Goal: Task Accomplishment & Management: Complete application form

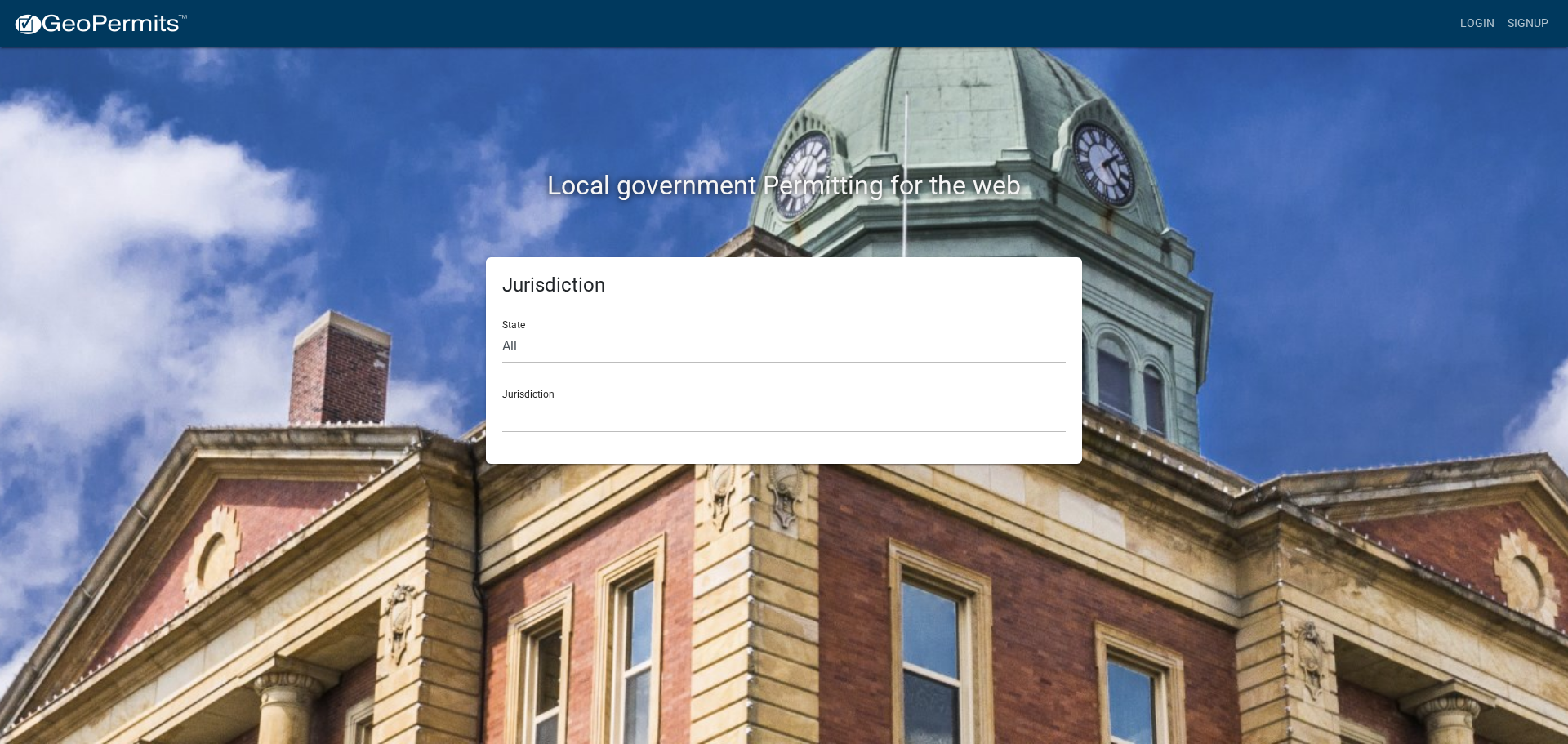
click at [560, 344] on select "All [US_STATE] [US_STATE] [US_STATE] [US_STATE] [US_STATE] [US_STATE] [US_STATE…" at bounding box center [784, 346] width 563 height 33
select select "[US_STATE]"
click at [502, 330] on select "All [US_STATE] [US_STATE] [US_STATE] [US_STATE] [US_STATE] [US_STATE] [US_STATE…" at bounding box center [784, 346] width 563 height 33
click at [579, 407] on select "[GEOGRAPHIC_DATA], [US_STATE] [GEOGRAPHIC_DATA], [US_STATE] [GEOGRAPHIC_DATA], …" at bounding box center [784, 416] width 563 height 33
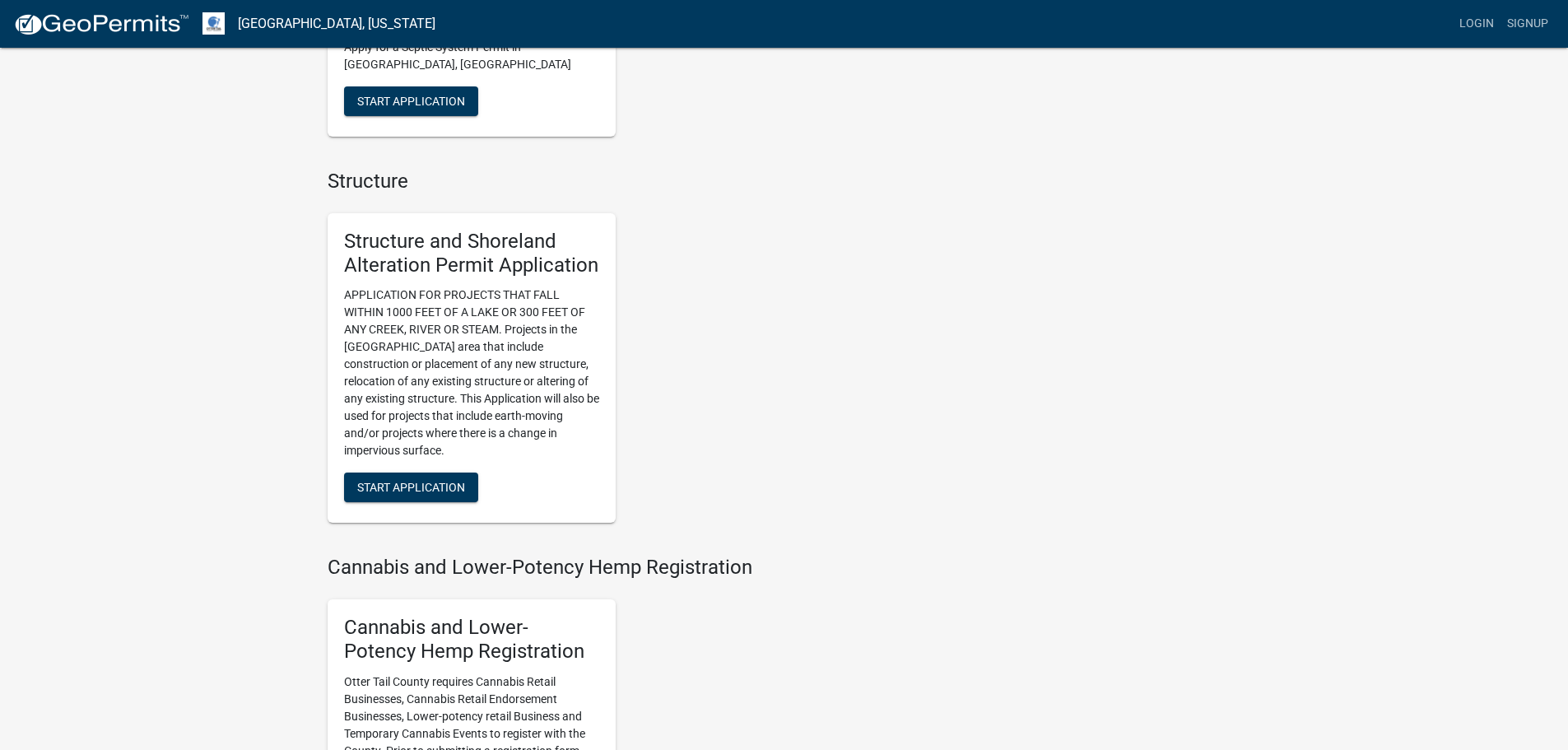
scroll to position [1063, 0]
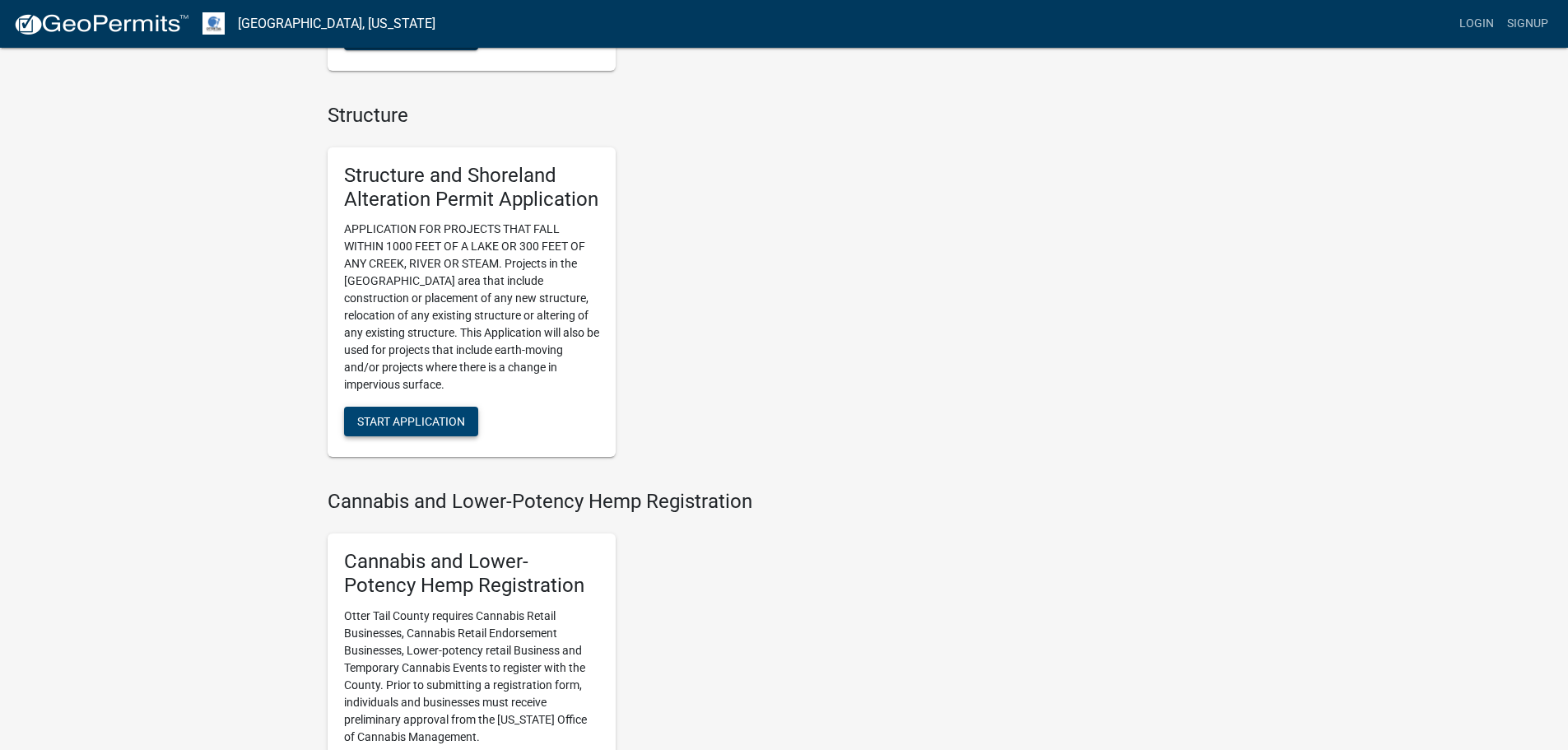
click at [379, 415] on span "Start Application" at bounding box center [411, 422] width 108 height 14
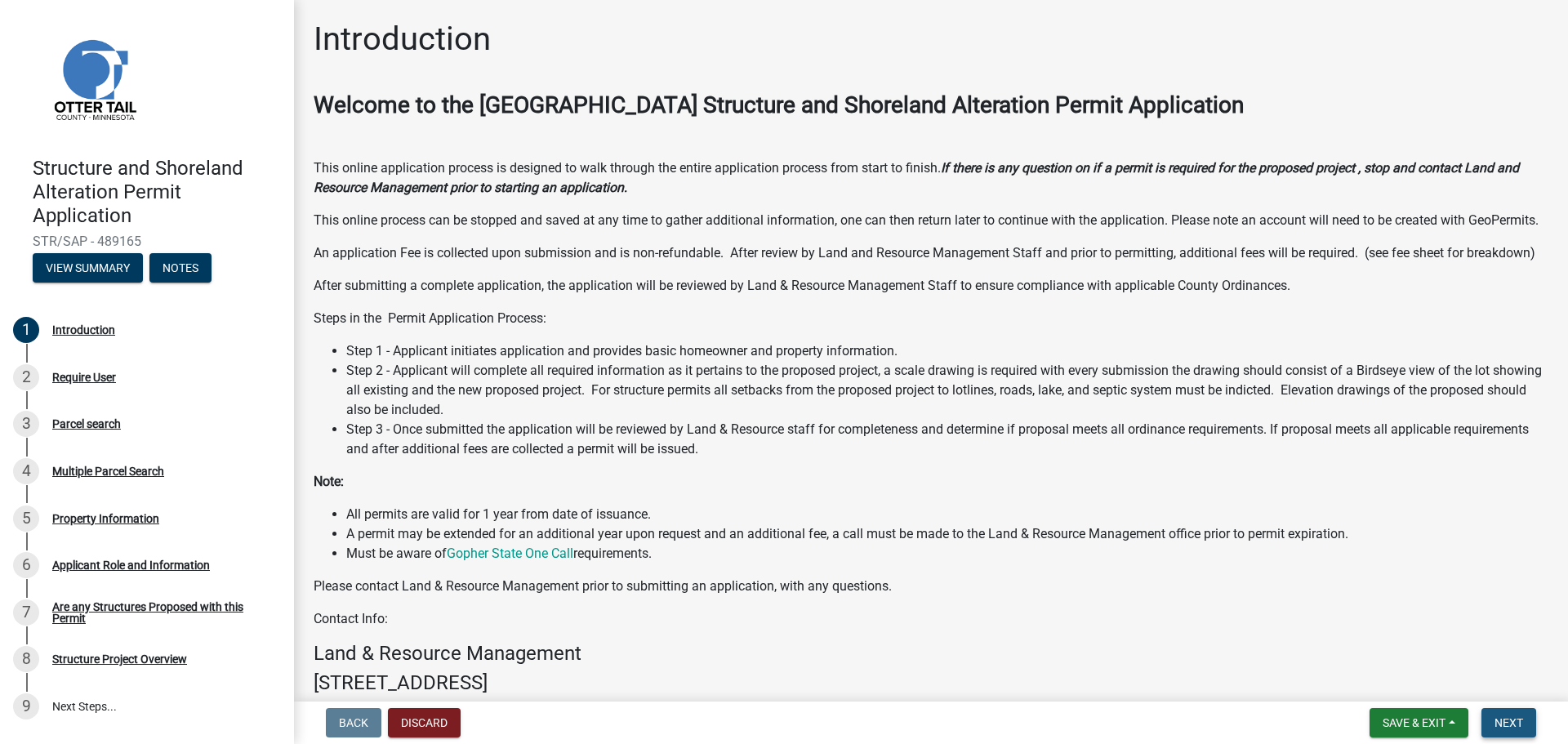
click at [1523, 720] on span "Next" at bounding box center [1509, 722] width 29 height 13
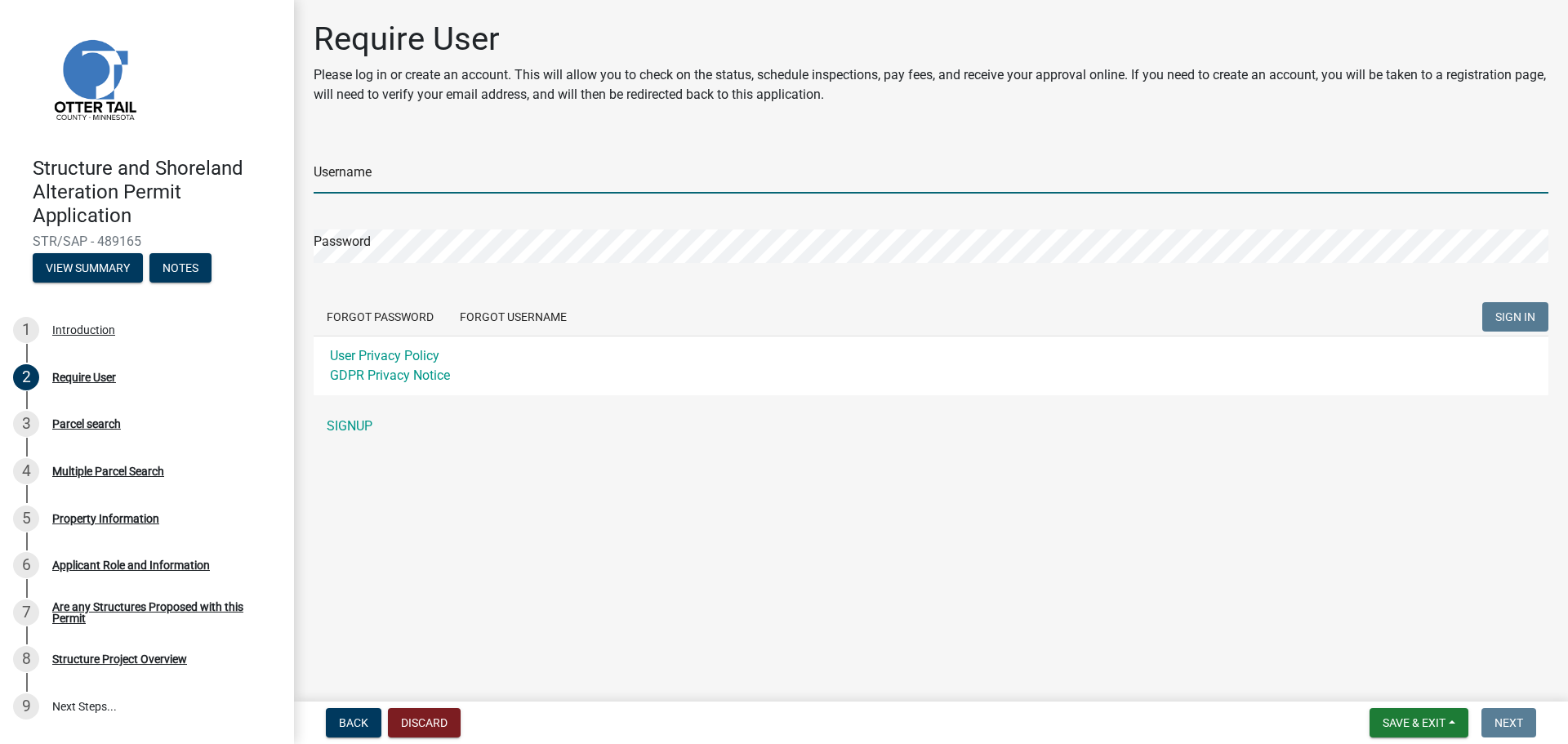
type input "[PERSON_NAME][EMAIL_ADDRESS][DOMAIN_NAME]"
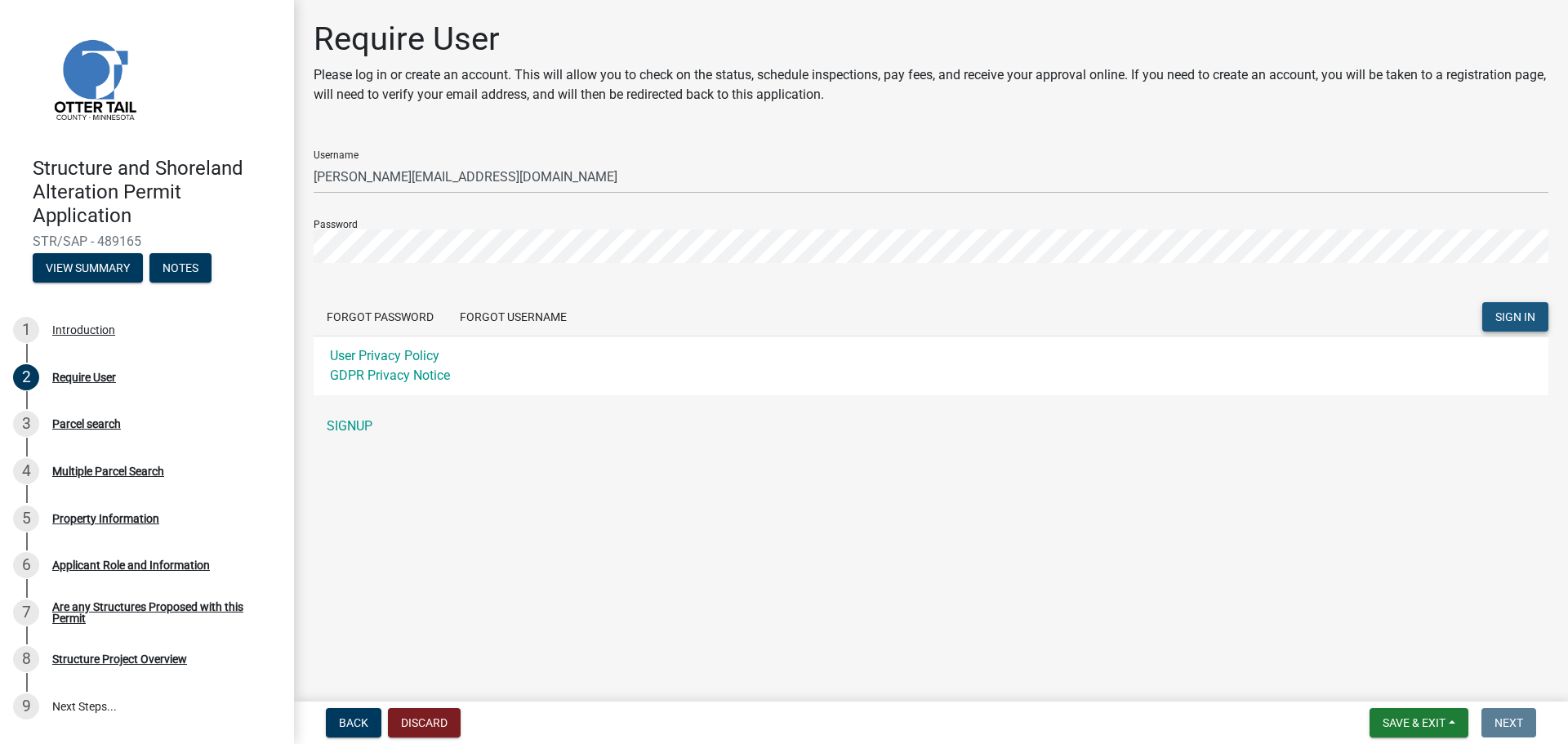
click at [1521, 314] on span "SIGN IN" at bounding box center [1515, 317] width 40 height 13
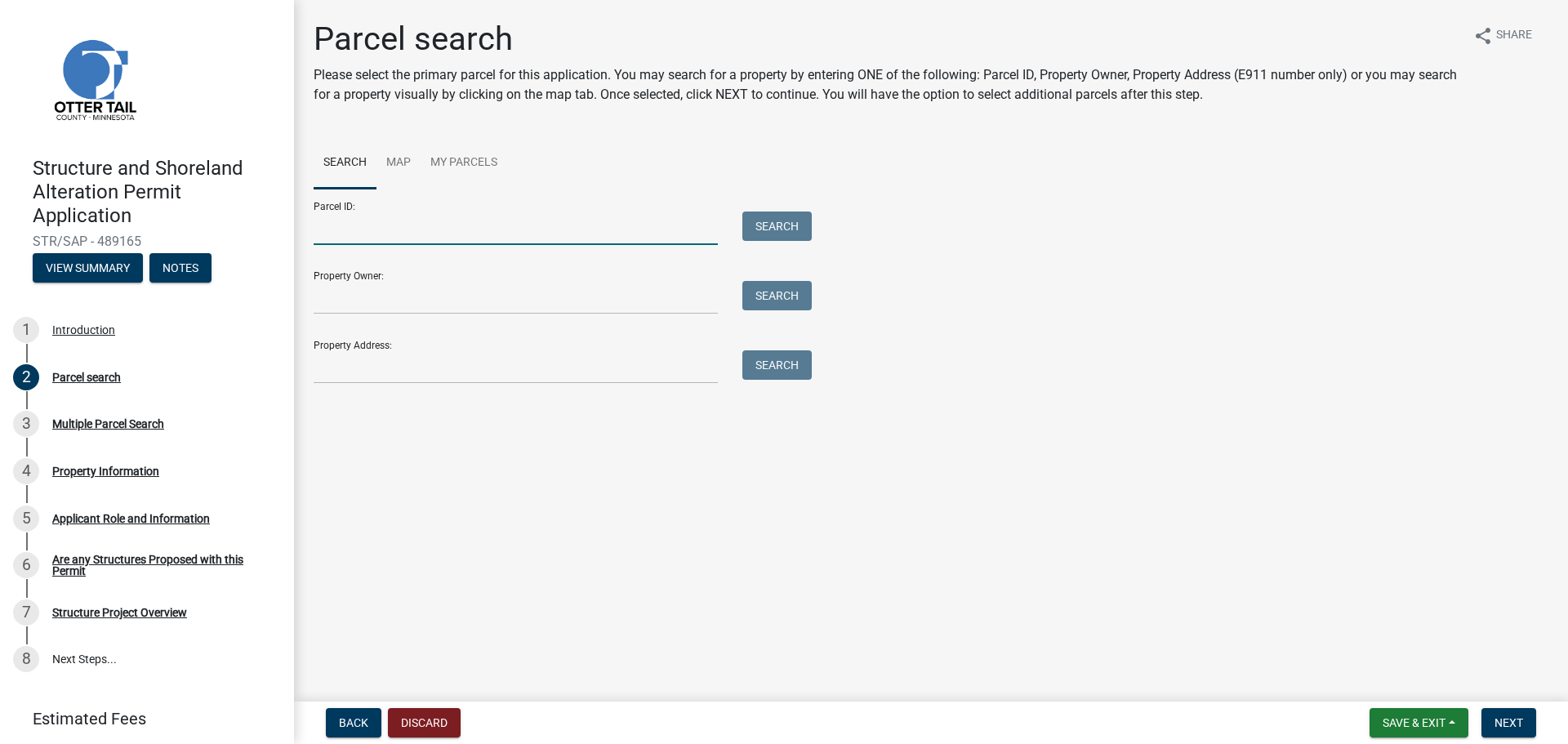
click at [567, 232] on input "Parcel ID:" at bounding box center [516, 228] width 405 height 33
click at [490, 302] on input "Property Owner:" at bounding box center [516, 297] width 405 height 33
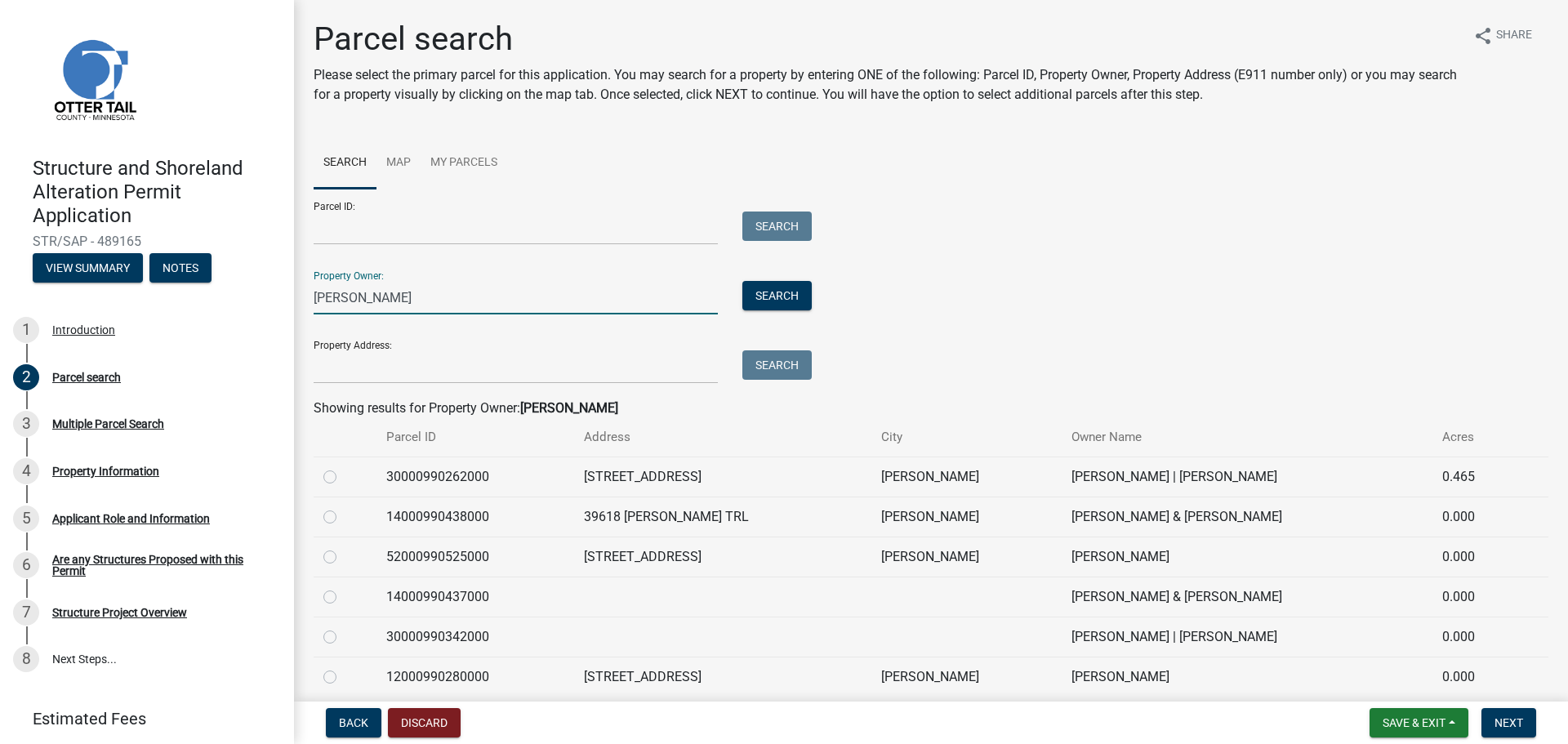
type input "[PERSON_NAME]"
click at [343, 468] on label at bounding box center [343, 468] width 0 height 0
click at [343, 478] on input "radio" at bounding box center [348, 473] width 11 height 11
radio input "true"
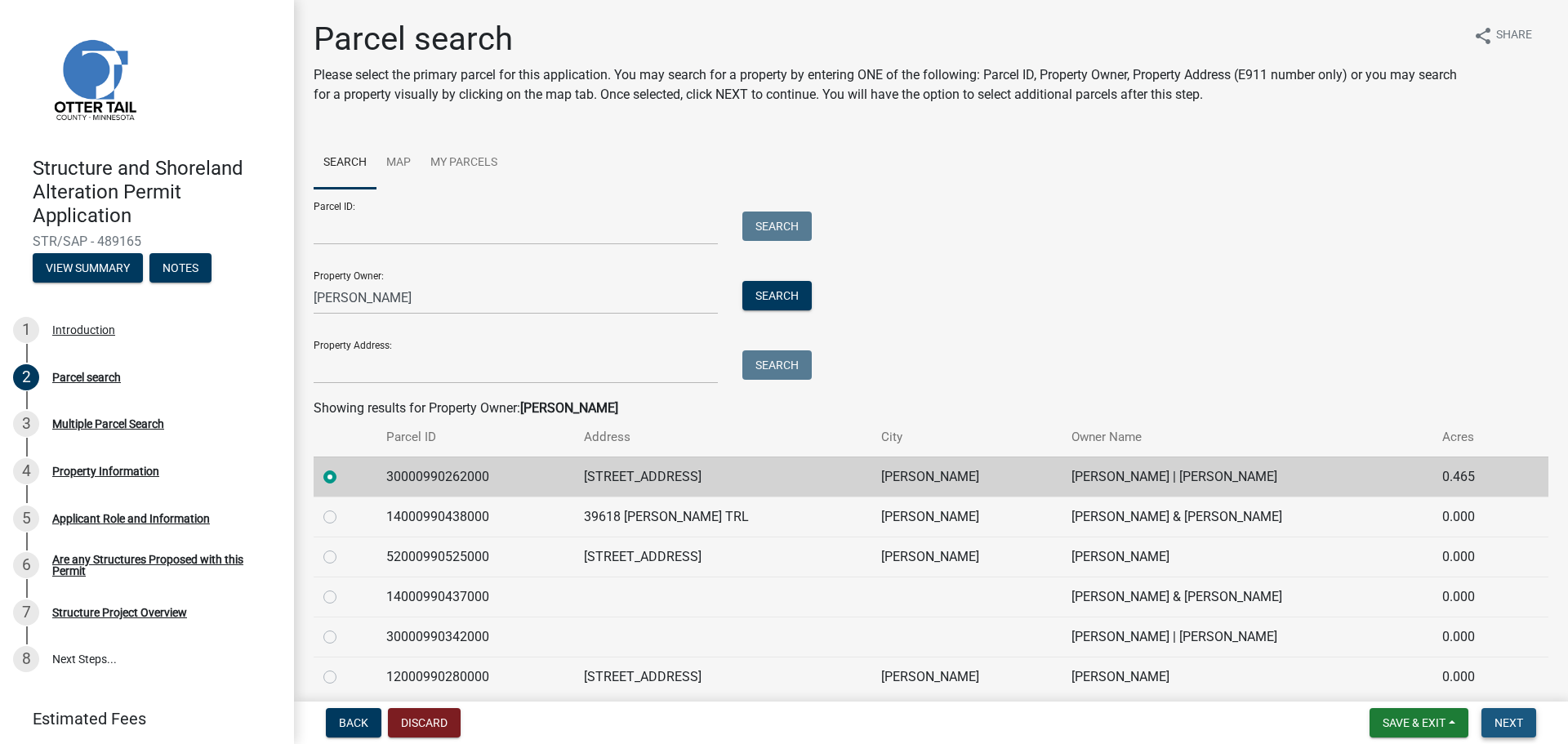
click at [1509, 725] on span "Next" at bounding box center [1509, 722] width 29 height 13
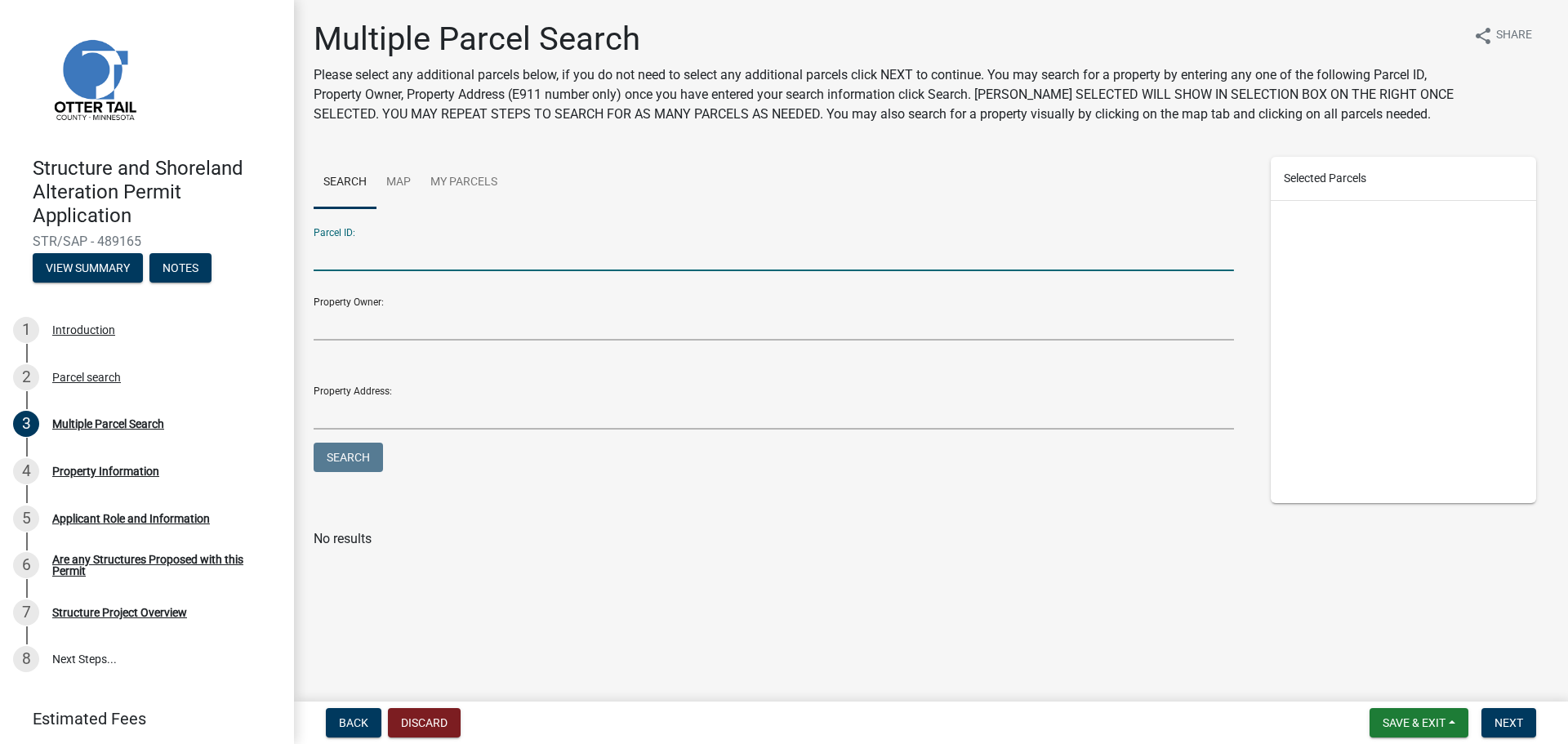
click at [405, 251] on input "Parcel ID:" at bounding box center [774, 254] width 920 height 33
click at [405, 309] on input "Property Owner:" at bounding box center [774, 323] width 920 height 33
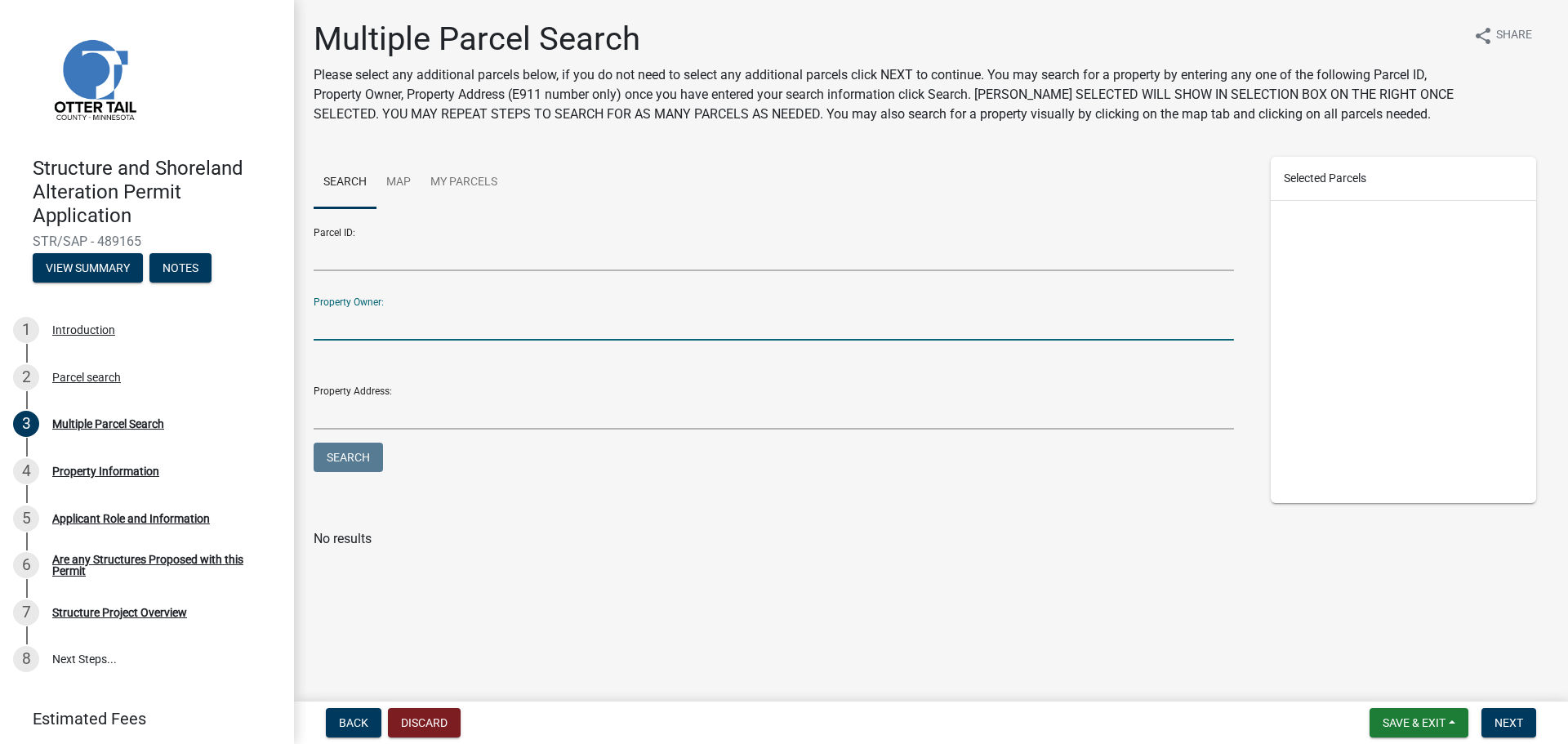
type input "[PERSON_NAME]"
click at [355, 456] on button "Search" at bounding box center [348, 457] width 69 height 30
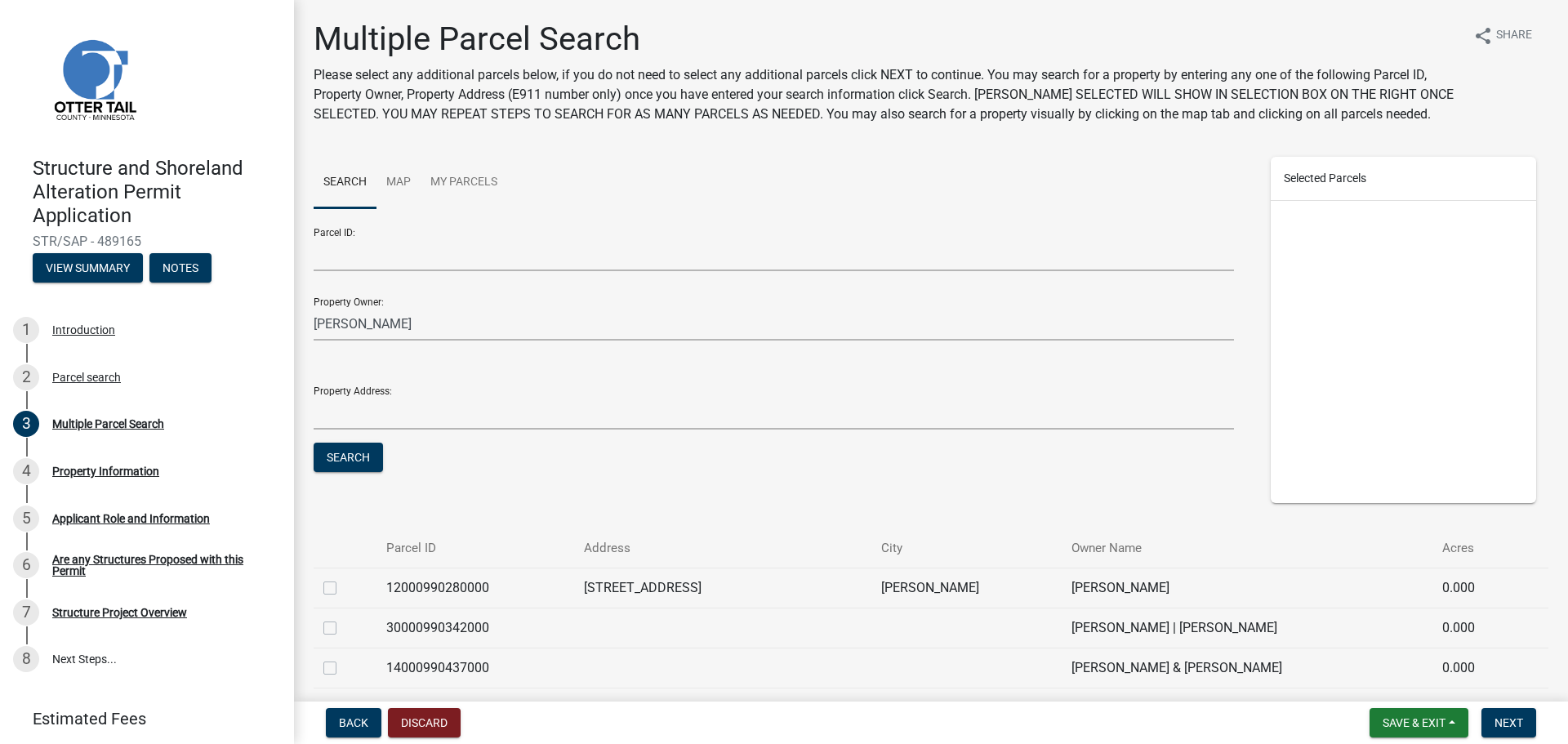
click at [343, 618] on label at bounding box center [343, 618] width 0 height 0
click at [343, 629] on input "checkbox" at bounding box center [348, 624] width 11 height 11
click at [343, 618] on label at bounding box center [343, 618] width 0 height 0
click at [343, 629] on input "checkbox" at bounding box center [348, 624] width 11 height 11
checkbox input "false"
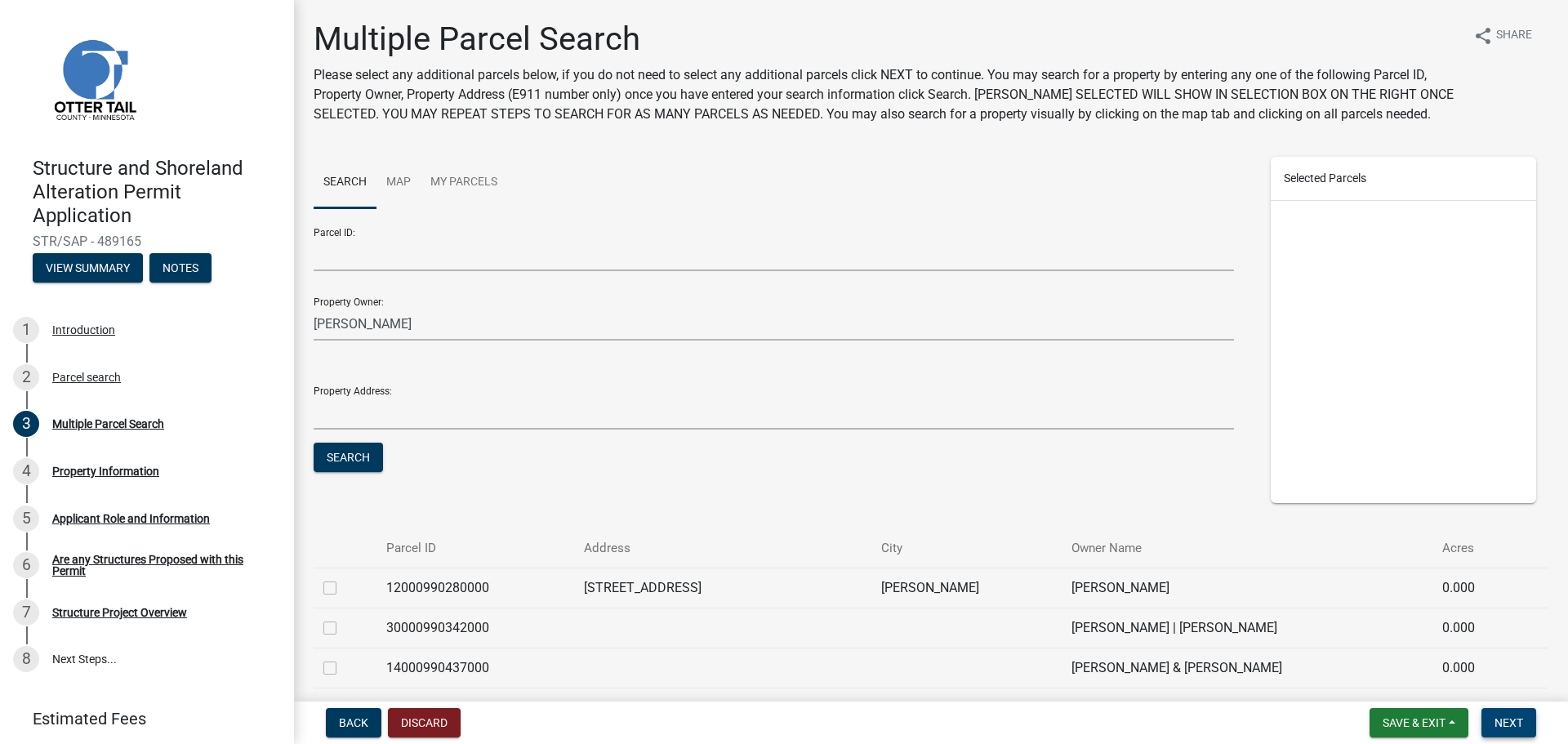
click at [1503, 719] on span "Next" at bounding box center [1509, 722] width 29 height 13
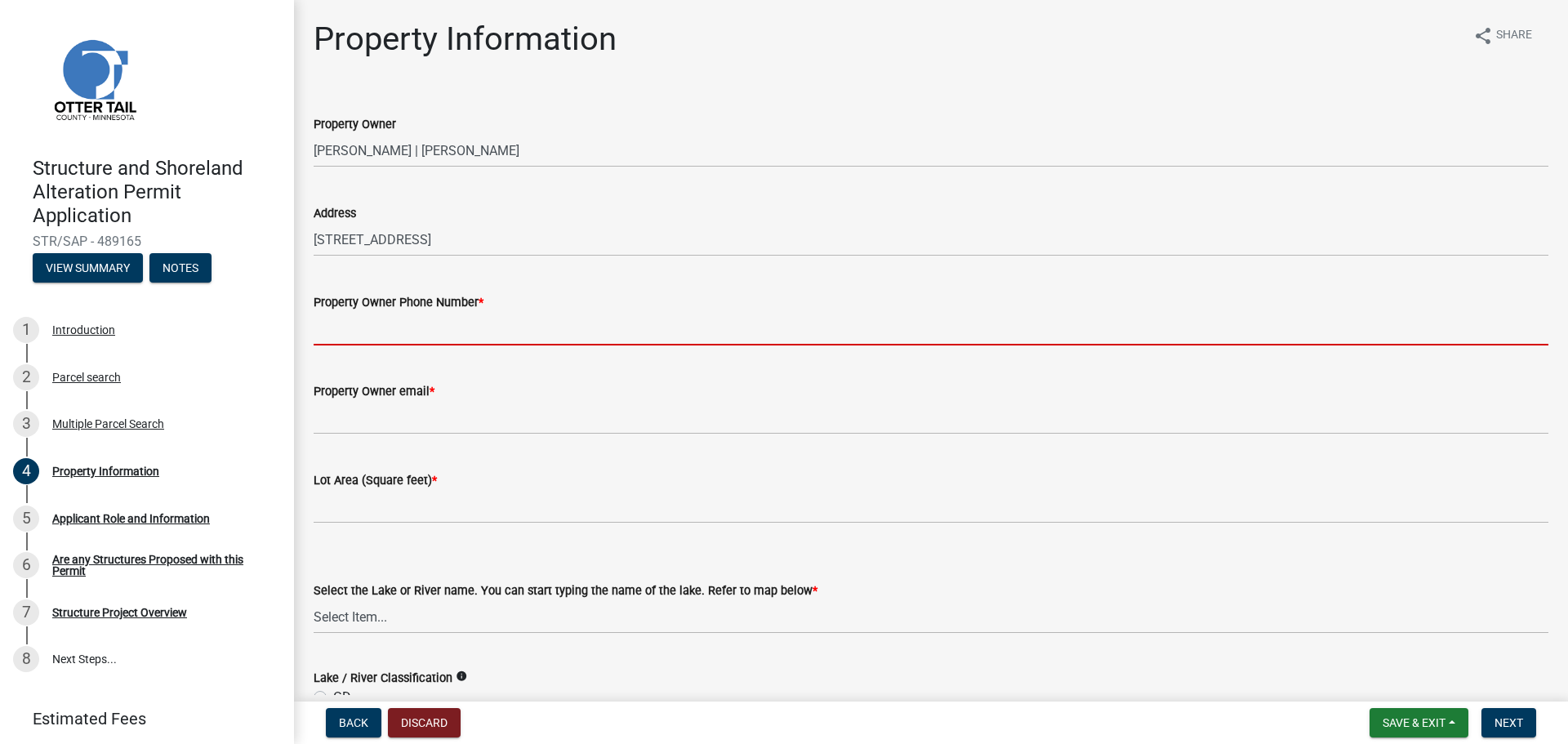
click at [436, 336] on input "Property Owner Phone Number *" at bounding box center [931, 328] width 1235 height 33
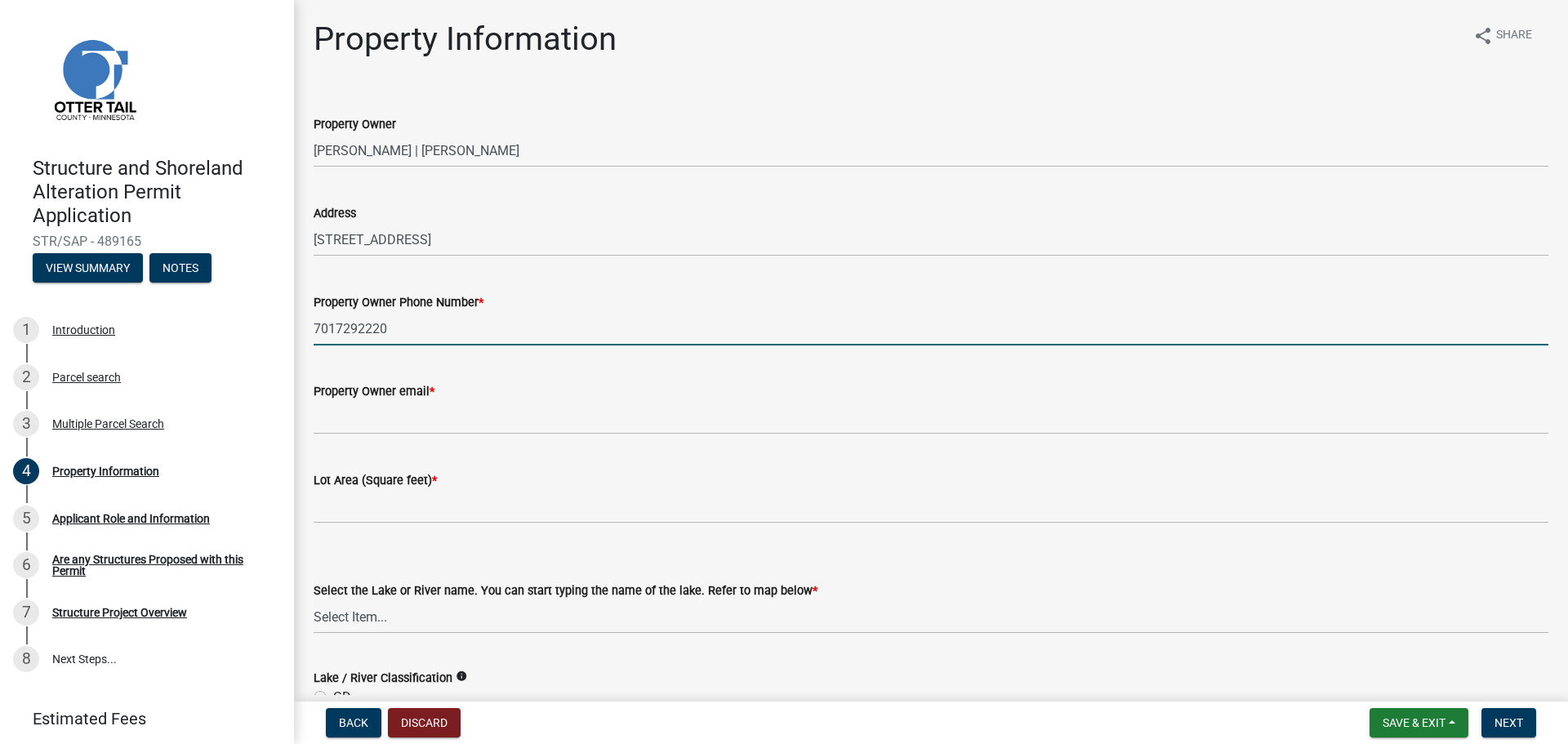
type input "7017292220"
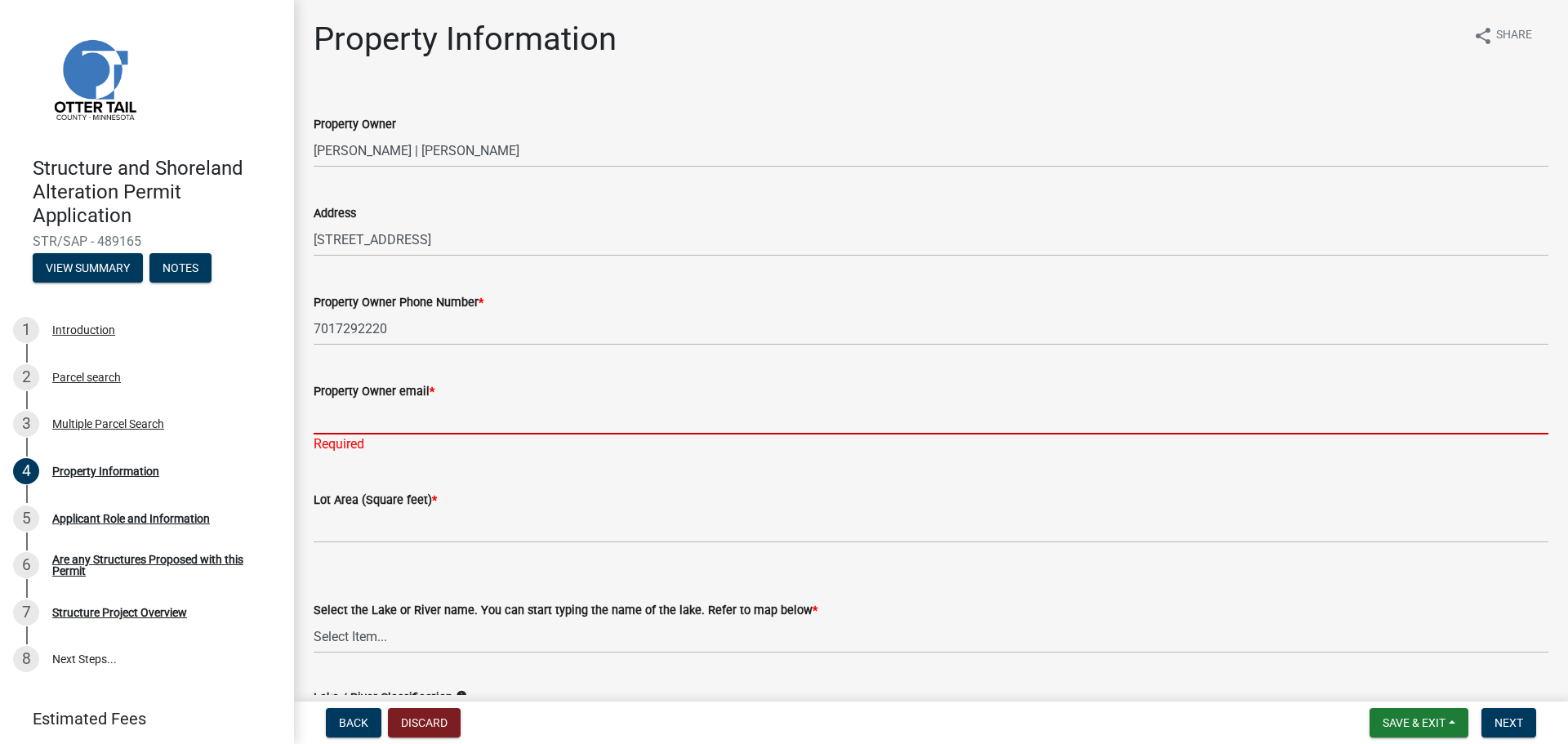
paste input "[PERSON_NAME][EMAIL_ADDRESS][PERSON_NAME][DOMAIN_NAME]"
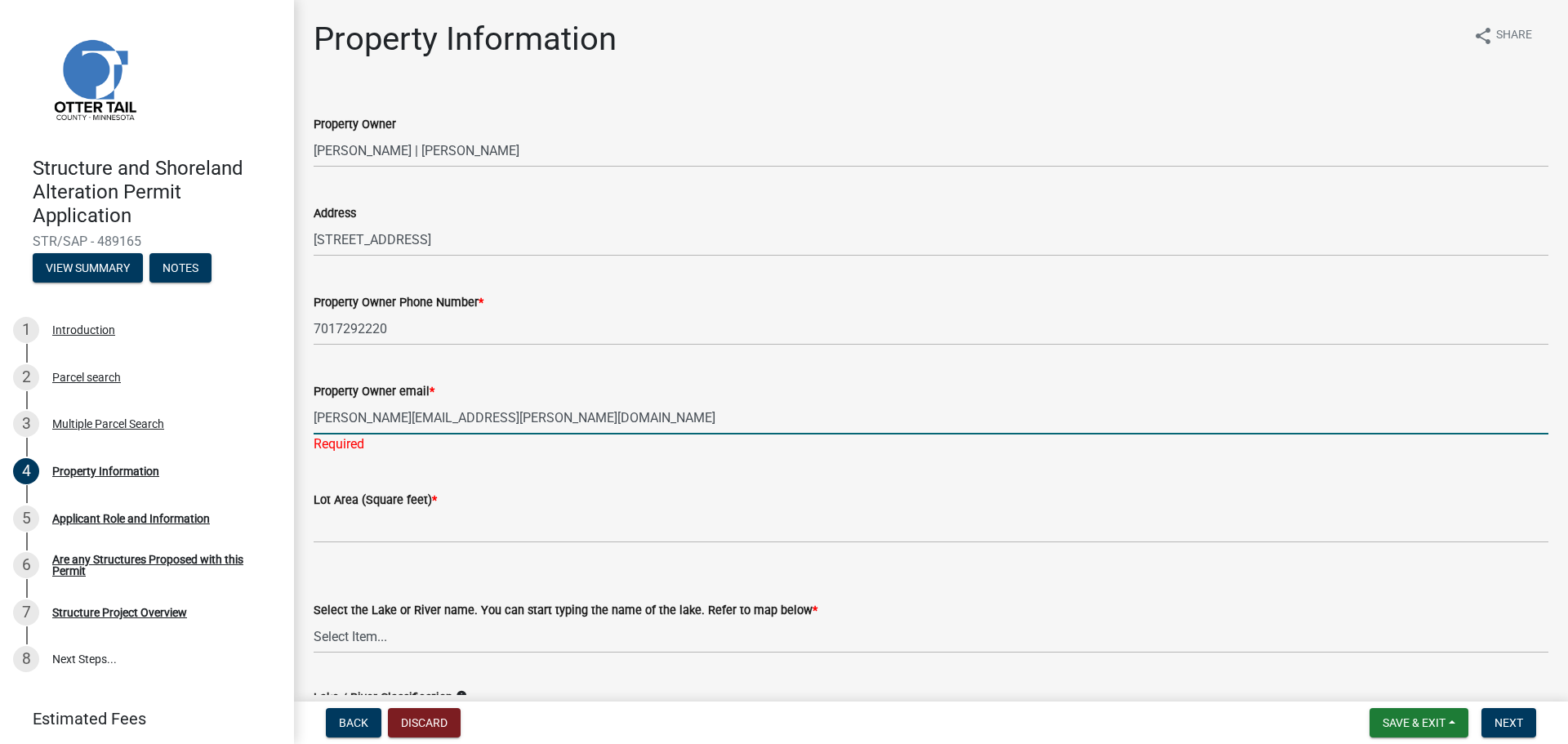
type input "[PERSON_NAME][EMAIL_ADDRESS][PERSON_NAME][DOMAIN_NAME]"
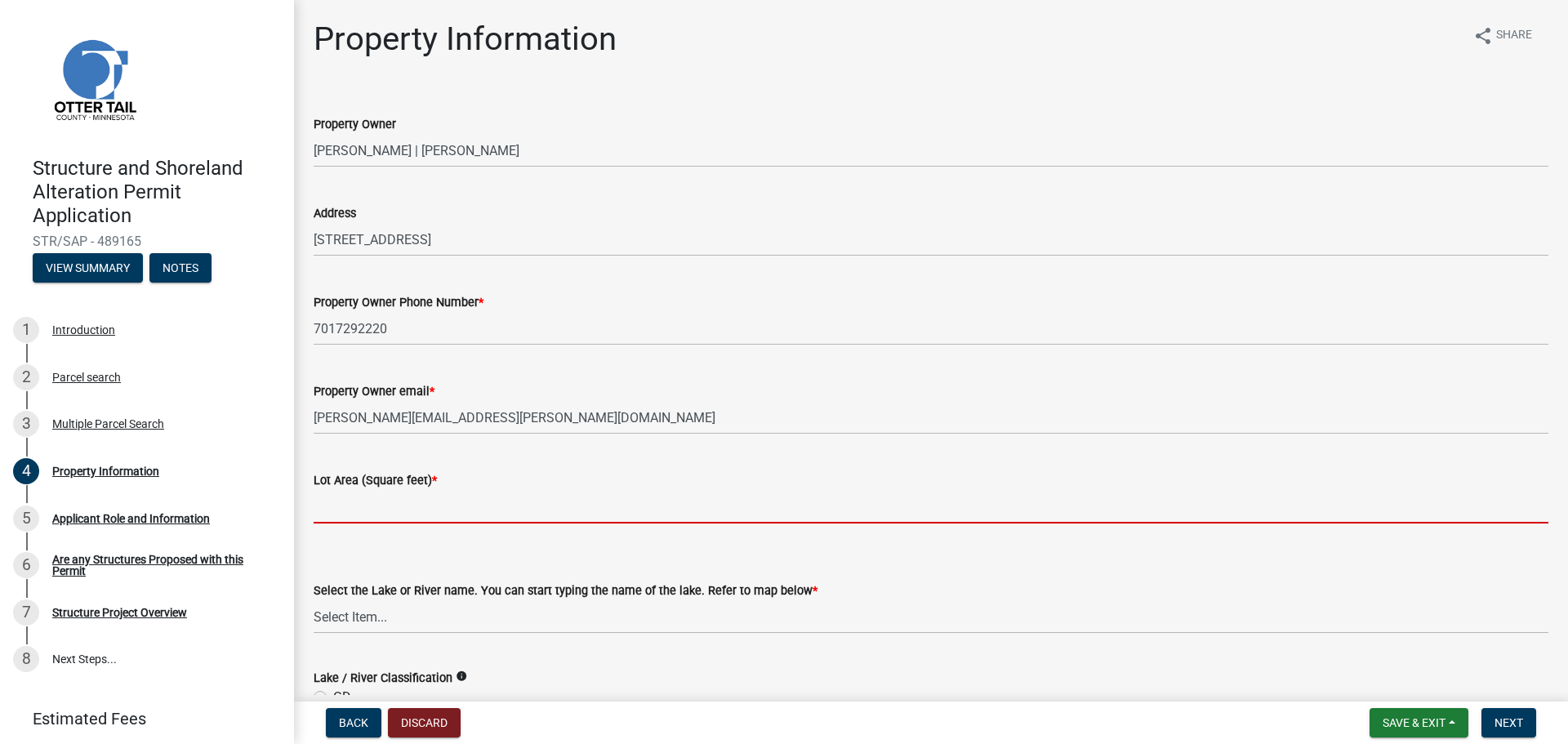
click at [440, 527] on wm-data-entity-input "Lot Area (Square feet) *" at bounding box center [931, 493] width 1235 height 91
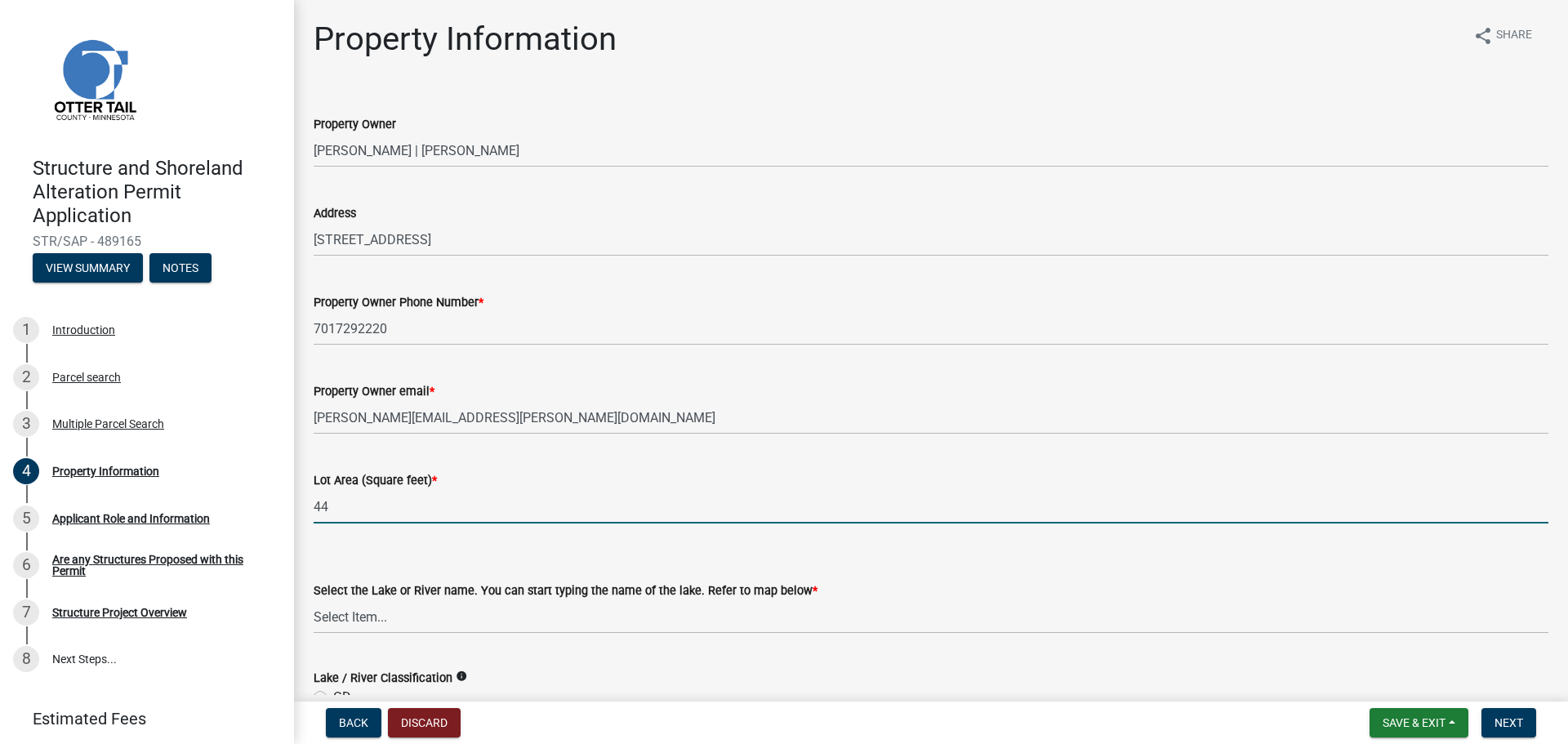
drag, startPoint x: 367, startPoint y: 506, endPoint x: 282, endPoint y: 513, distance: 85.3
click at [282, 513] on div "Structure and Shoreland Alteration Permit Application STR/SAP - 489165 View Sum…" at bounding box center [784, 372] width 1568 height 744
type input "20255"
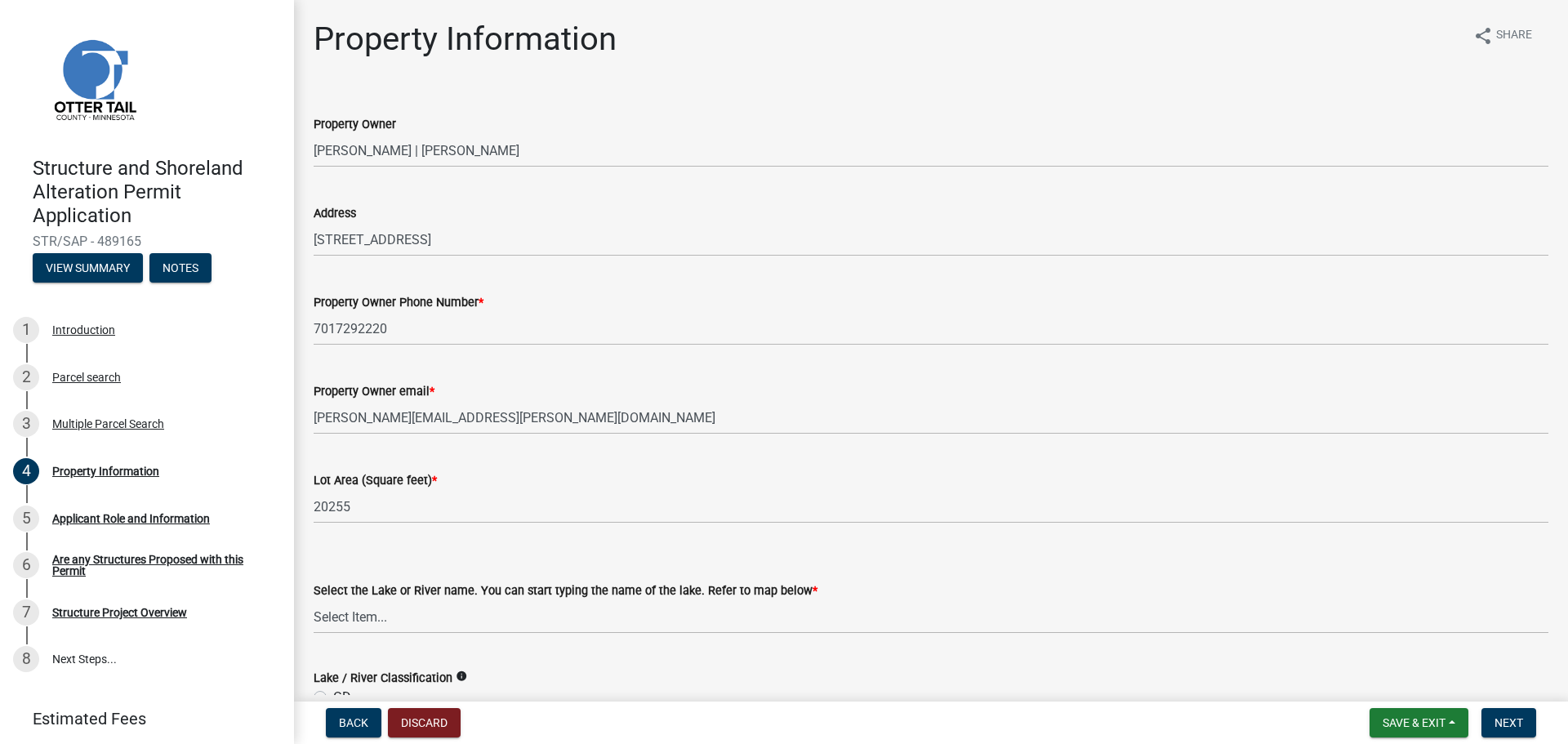
click at [565, 565] on form "Select the Lake or River name. You can start typing the name of the lake. Refer…" at bounding box center [931, 597] width 1235 height 73
